Goal: Information Seeking & Learning: Learn about a topic

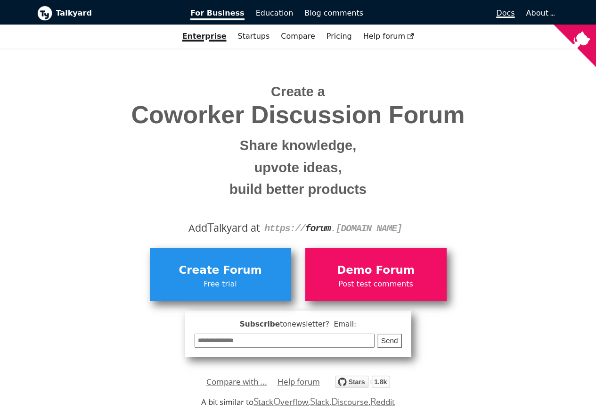
click at [508, 14] on span "Docs" at bounding box center [505, 12] width 18 height 9
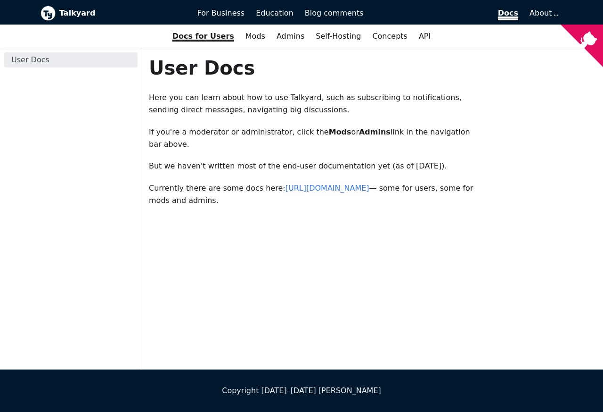
click at [514, 14] on span "Docs" at bounding box center [508, 14] width 20 height 12
click at [227, 14] on span "For Business" at bounding box center [222, 12] width 48 height 9
